Goal: Task Accomplishment & Management: Use online tool/utility

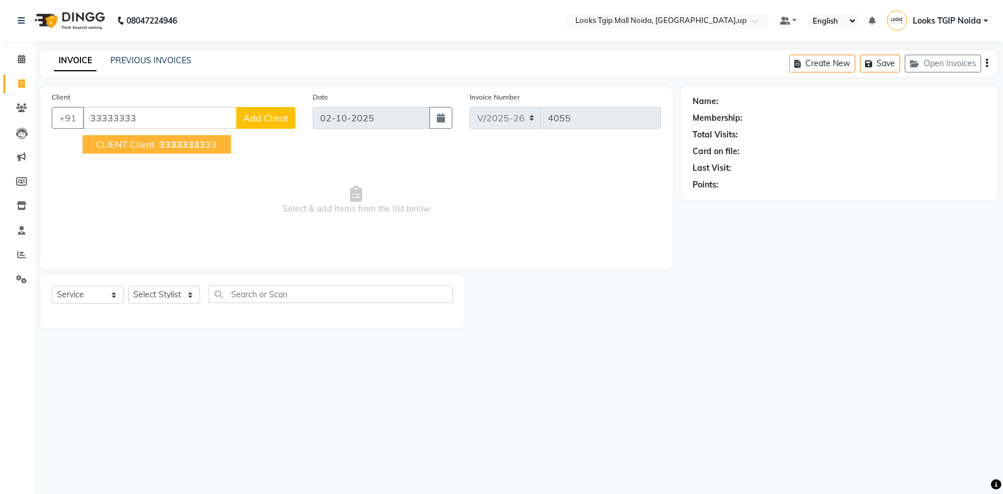
select select "4358"
select select "service"
drag, startPoint x: 10, startPoint y: 47, endPoint x: 6, endPoint y: 51, distance: 6.1
click at [10, 52] on li "Calendar" at bounding box center [17, 59] width 34 height 25
click at [6, 52] on link "Calendar" at bounding box center [17, 59] width 28 height 19
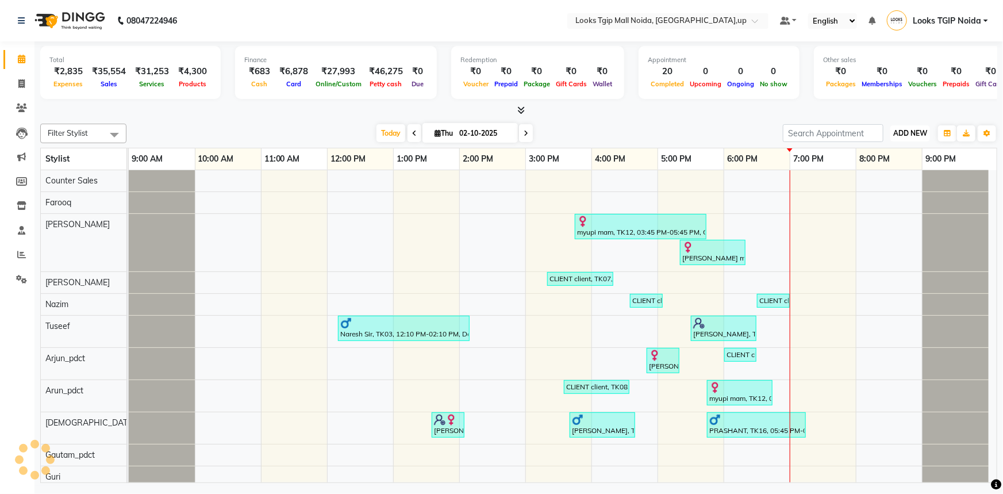
click at [900, 133] on span "ADD NEW" at bounding box center [910, 133] width 34 height 9
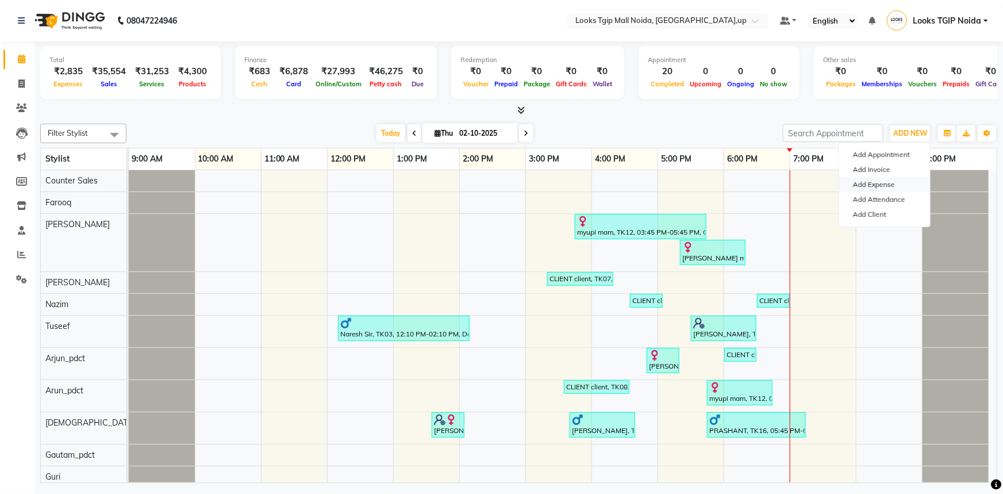
click at [884, 184] on link "Add Expense" at bounding box center [884, 184] width 91 height 15
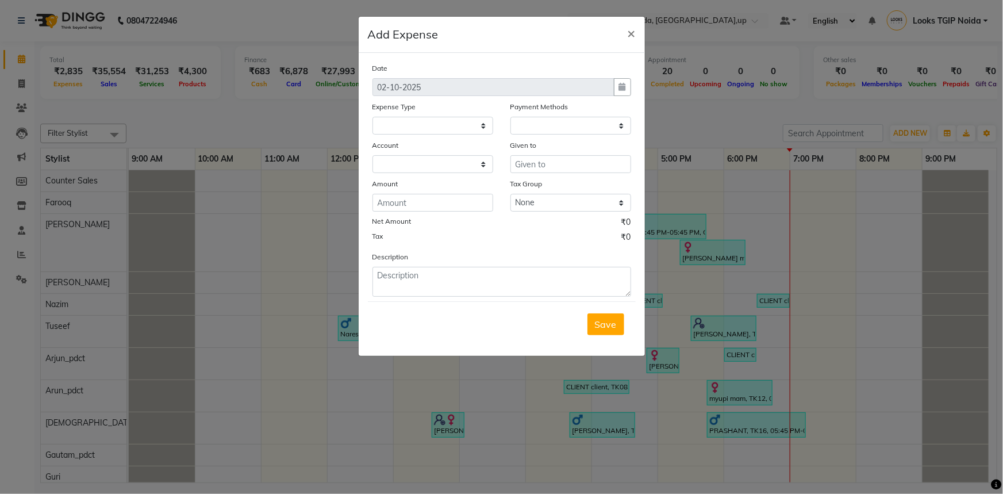
select select
select select "1"
select select "3164"
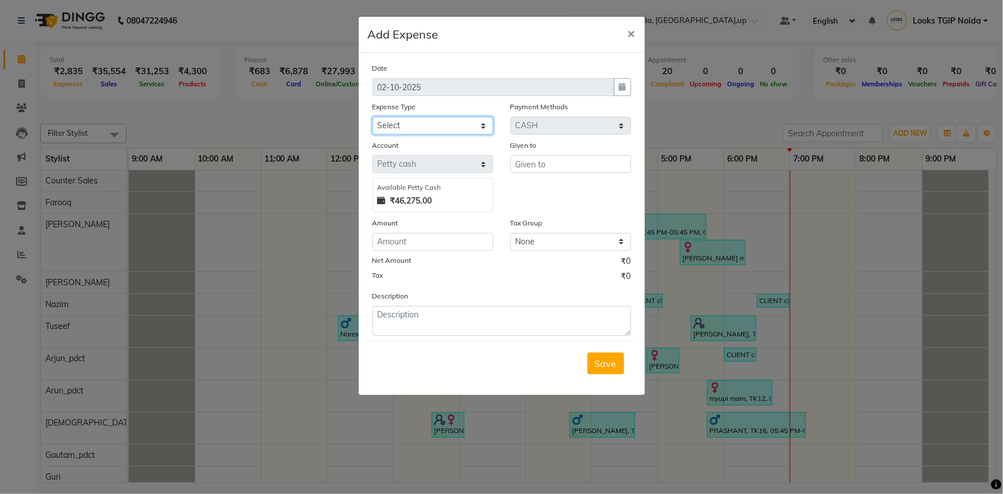
click at [414, 125] on select "Select Accommodation Aesthetics Bank Deposit BLINKIT Cash Handover Client Refun…" at bounding box center [433, 126] width 121 height 18
click at [424, 125] on select "Select Accommodation Aesthetics Bank Deposit BLINKIT Cash Handover Client Refun…" at bounding box center [433, 126] width 121 height 18
select select "24170"
click at [373, 117] on select "Select Accommodation Aesthetics Bank Deposit BLINKIT Cash Handover Client Refun…" at bounding box center [433, 126] width 121 height 18
drag, startPoint x: 576, startPoint y: 170, endPoint x: 580, endPoint y: 158, distance: 12.2
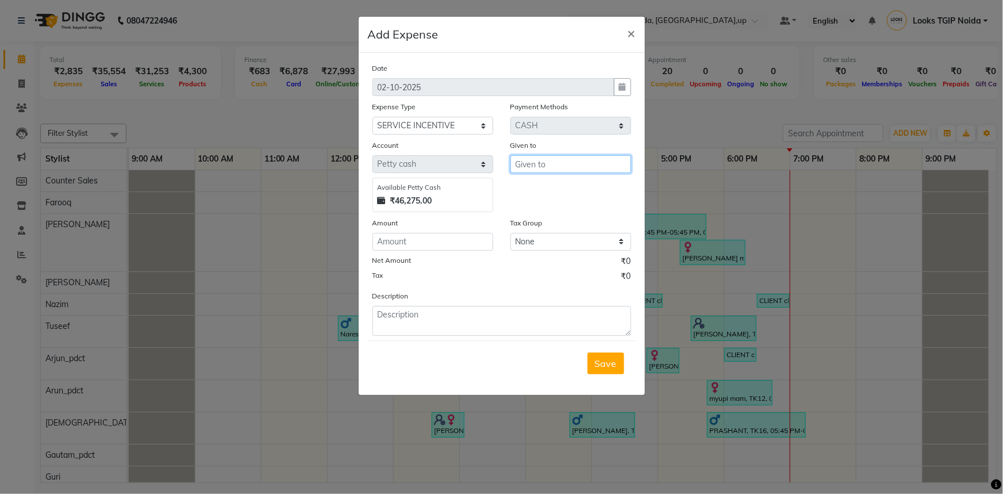
click at [577, 168] on input "text" at bounding box center [571, 164] width 121 height 18
click at [575, 186] on button "Arj un_pdct" at bounding box center [556, 189] width 91 height 18
type input "Arjun_pdct"
click at [422, 243] on input "number" at bounding box center [433, 242] width 121 height 18
type input "4"
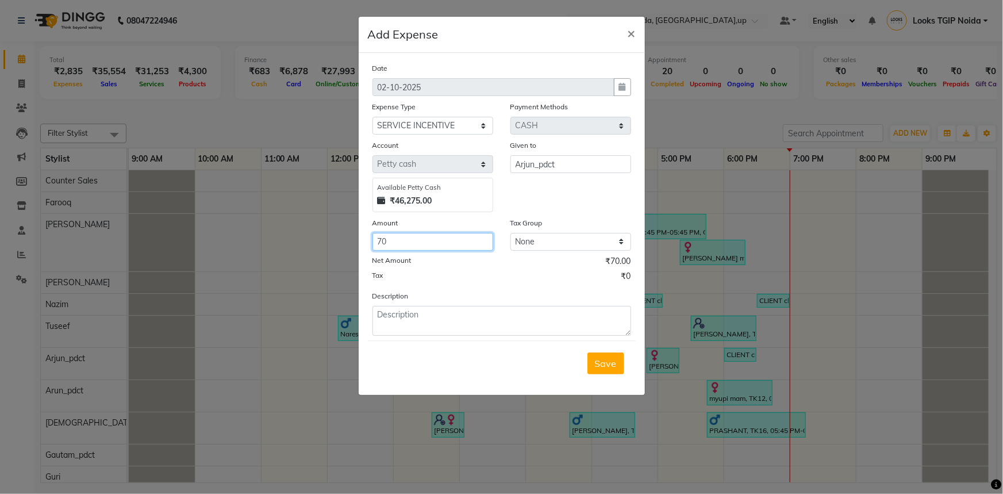
type input "70"
click at [517, 332] on textarea at bounding box center [502, 321] width 259 height 30
type textarea "serv inc"
click at [627, 355] on div "Save" at bounding box center [502, 362] width 268 height 45
click at [601, 369] on span "Save" at bounding box center [606, 363] width 22 height 11
